Goal: Task Accomplishment & Management: Use online tool/utility

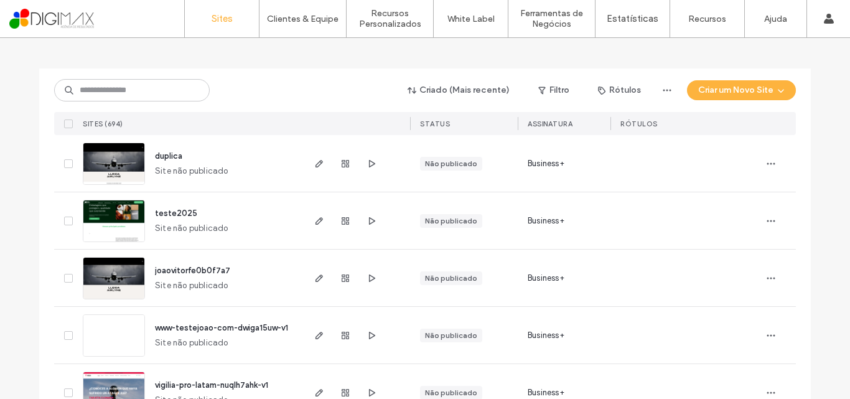
scroll to position [23, 0]
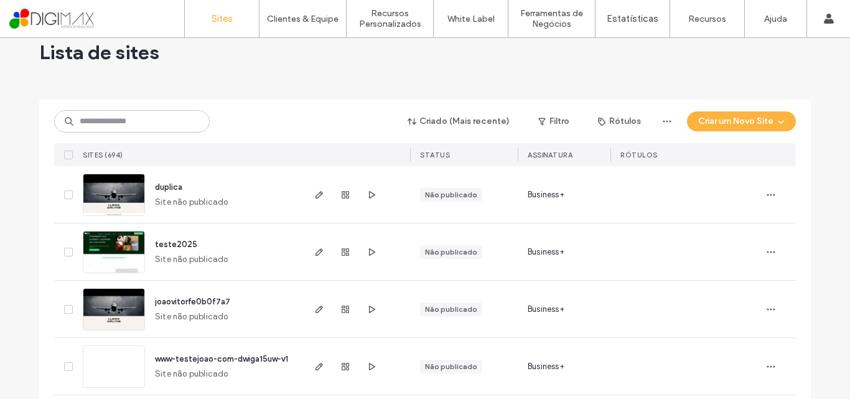
click at [167, 191] on span "duplica" at bounding box center [168, 186] width 27 height 9
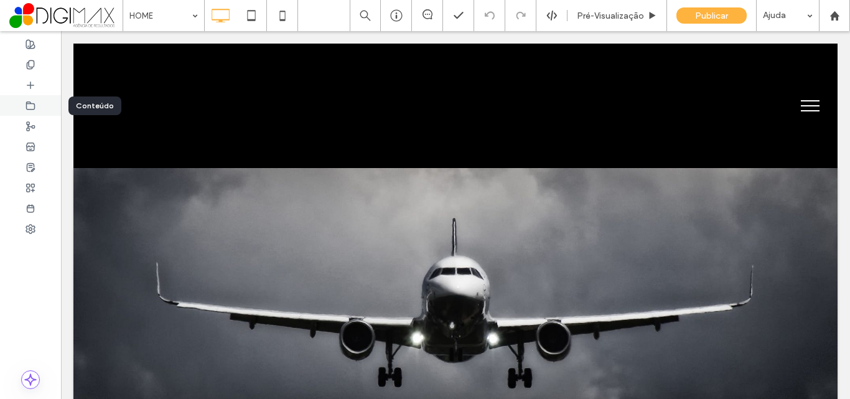
click at [40, 100] on div at bounding box center [30, 105] width 61 height 21
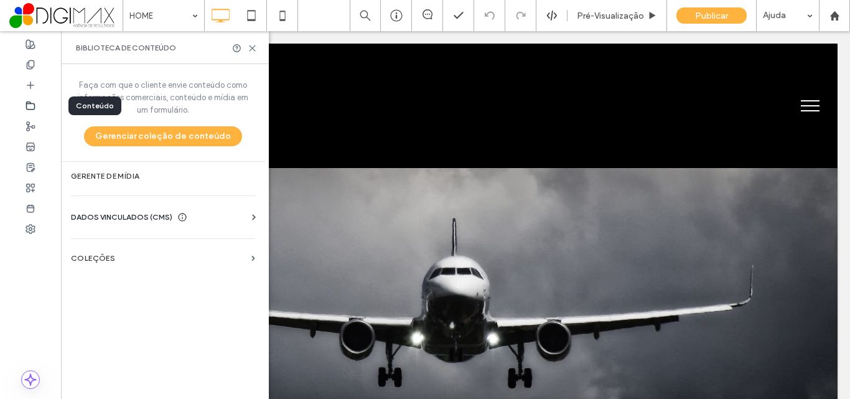
click at [44, 108] on div at bounding box center [30, 105] width 61 height 21
click at [2, 96] on div at bounding box center [30, 105] width 61 height 21
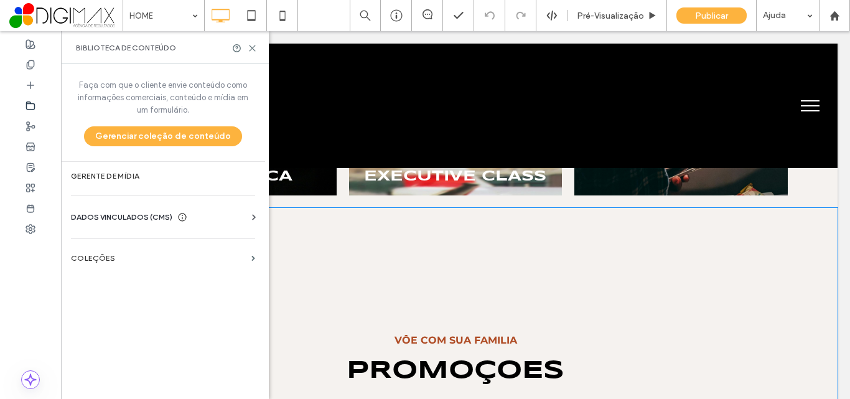
scroll to position [1183, 0]
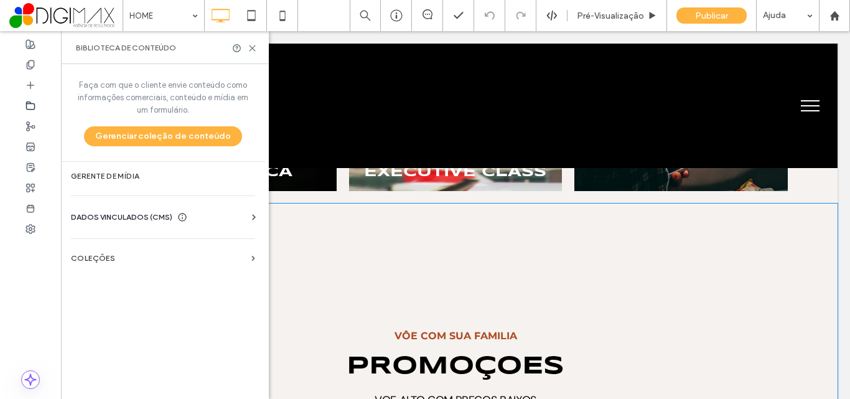
click at [547, 258] on div "VÔe com sua familia promoçoes VOE ALTO COM PREÇOS BAIXOS Click To Paste Linha +…" at bounding box center [455, 357] width 764 height 307
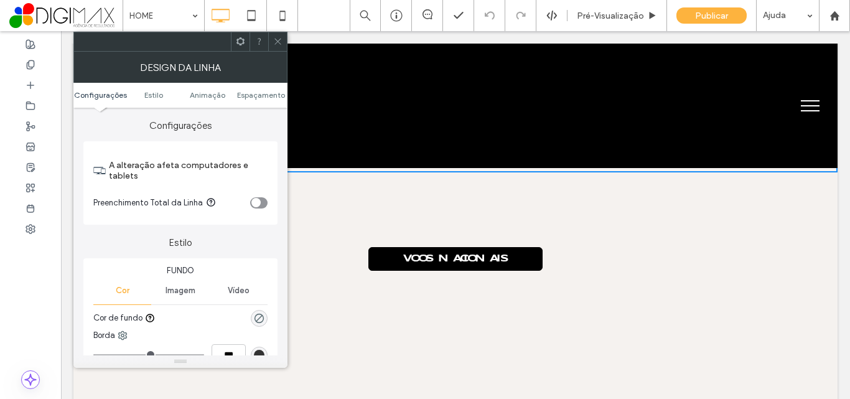
scroll to position [1619, 0]
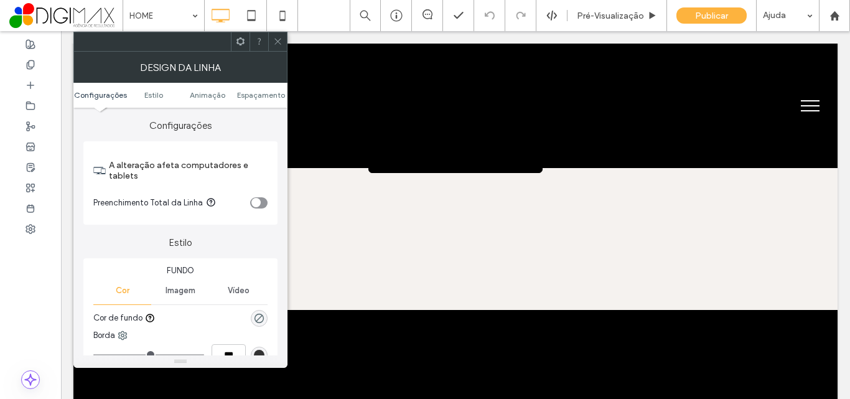
click at [270, 42] on div at bounding box center [277, 41] width 19 height 19
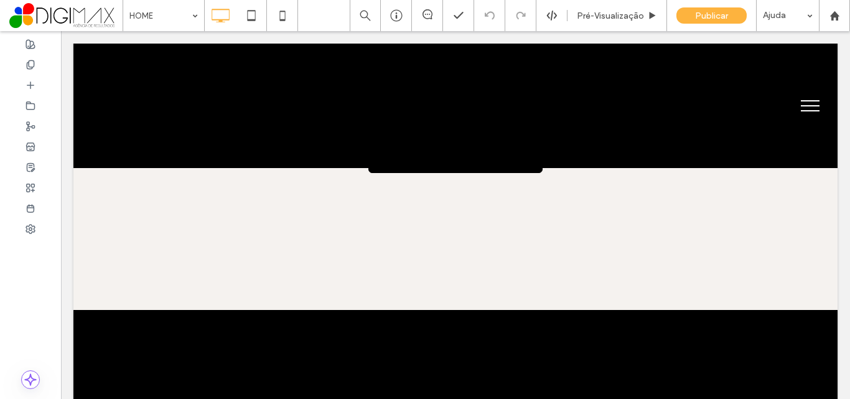
click at [8, 269] on div at bounding box center [30, 215] width 61 height 368
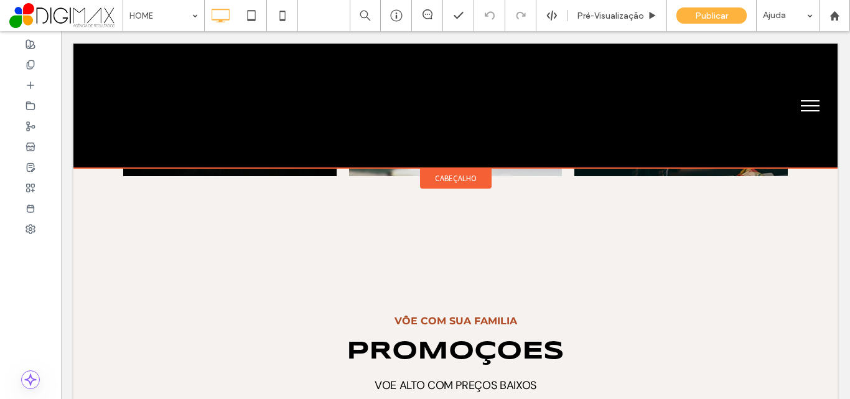
scroll to position [1098, 0]
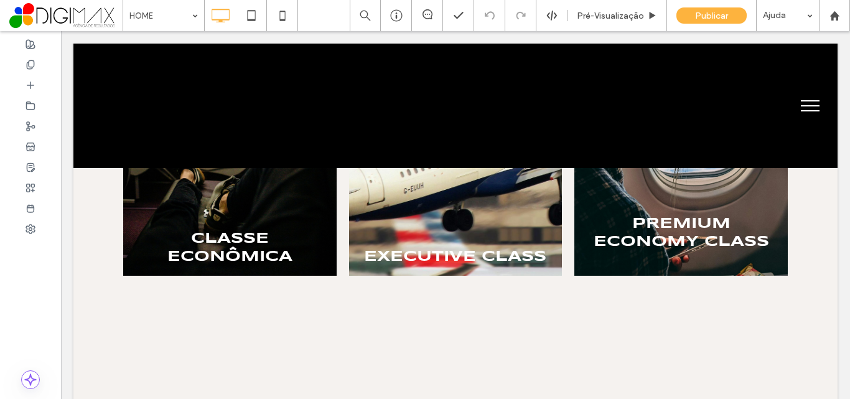
click at [31, 14] on span at bounding box center [65, 15] width 113 height 25
